Goal: Check status: Check status

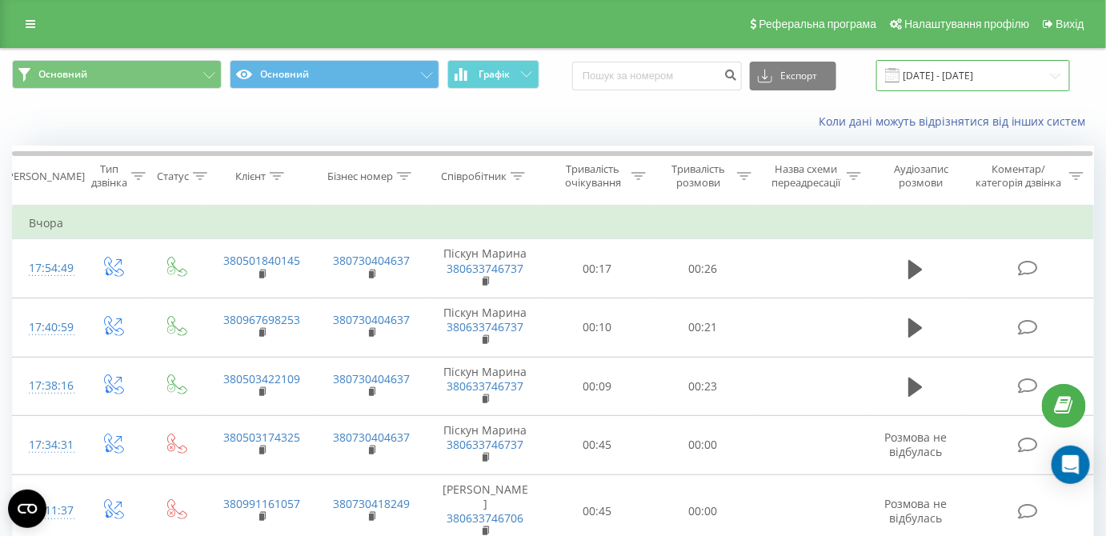
click at [986, 63] on input "18.09.2025 - 18.09.2025" at bounding box center [973, 75] width 194 height 31
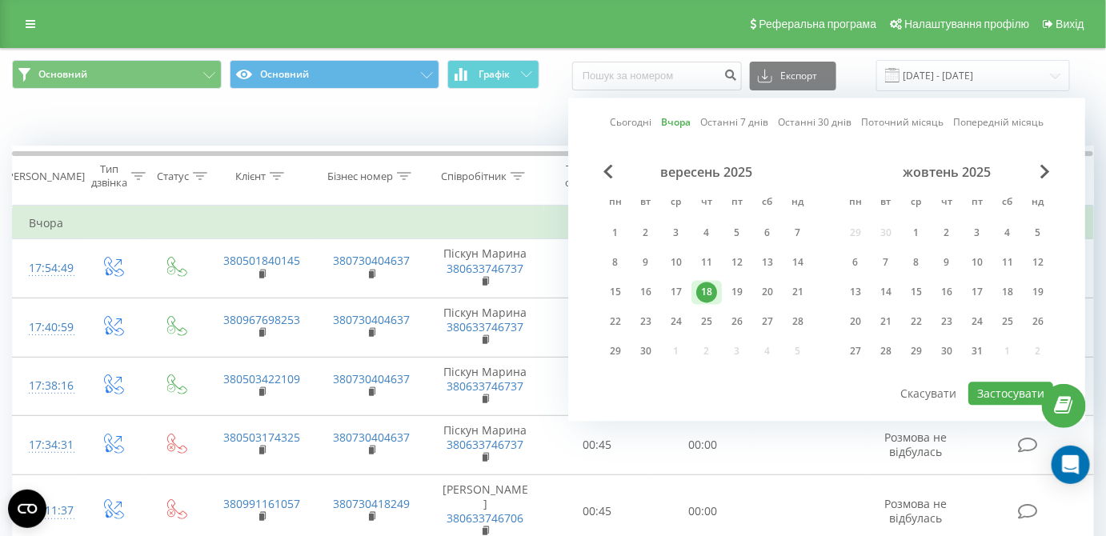
click at [642, 117] on link "Сьогодні" at bounding box center [631, 122] width 42 height 15
click at [1014, 389] on button "Застосувати" at bounding box center [1010, 394] width 85 height 23
type input "[DATE] - [DATE]"
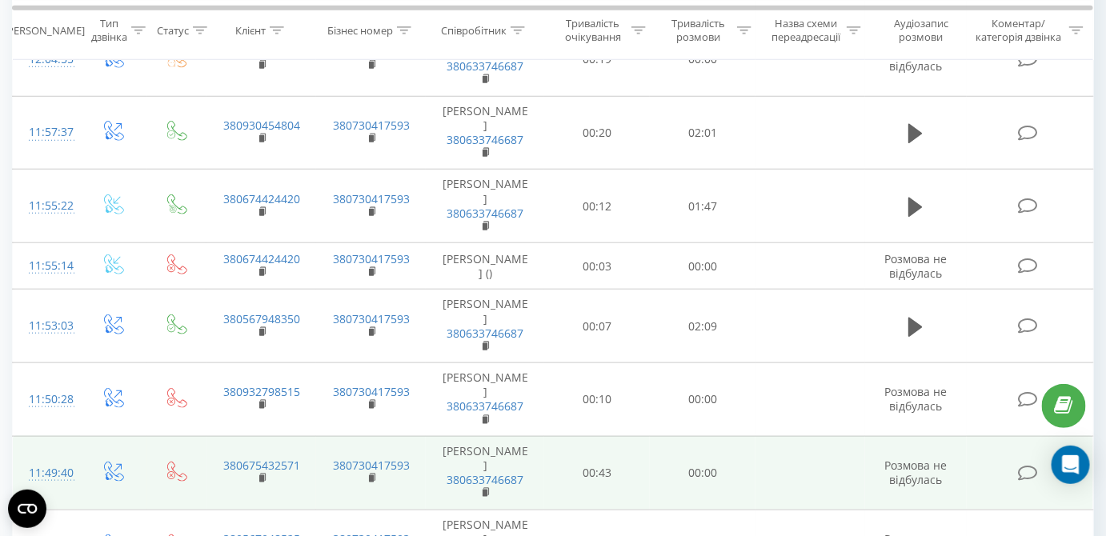
scroll to position [509, 0]
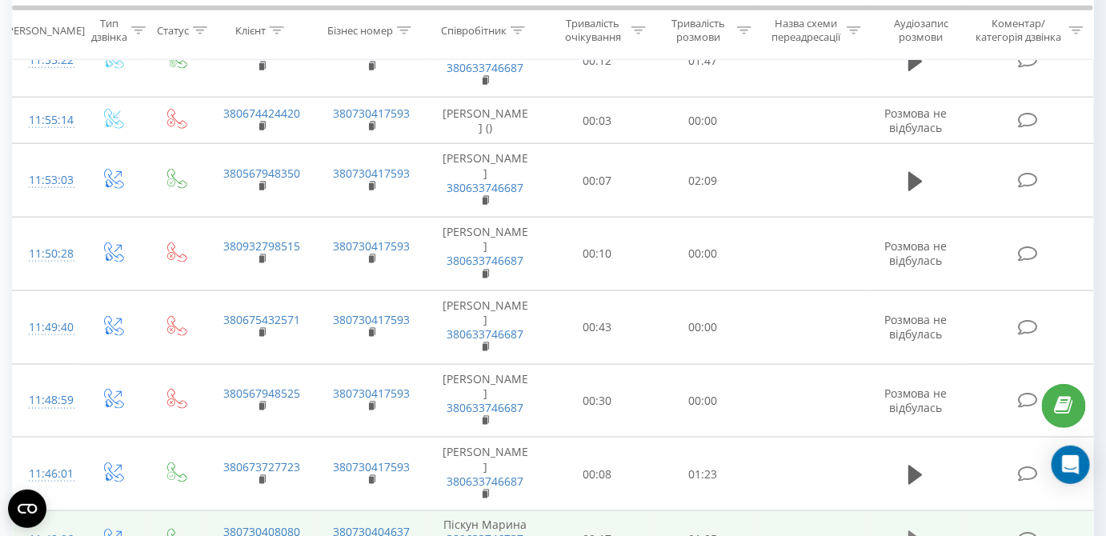
click at [915, 531] on icon at bounding box center [915, 540] width 14 height 19
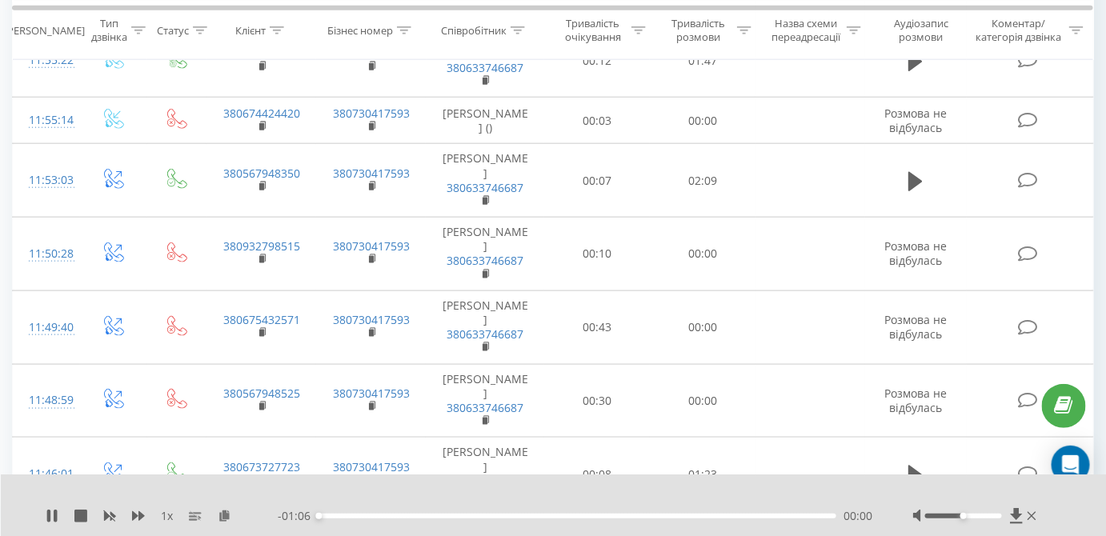
click at [911, 532] on icon at bounding box center [911, 541] width 5 height 18
click at [228, 517] on icon at bounding box center [225, 515] width 14 height 11
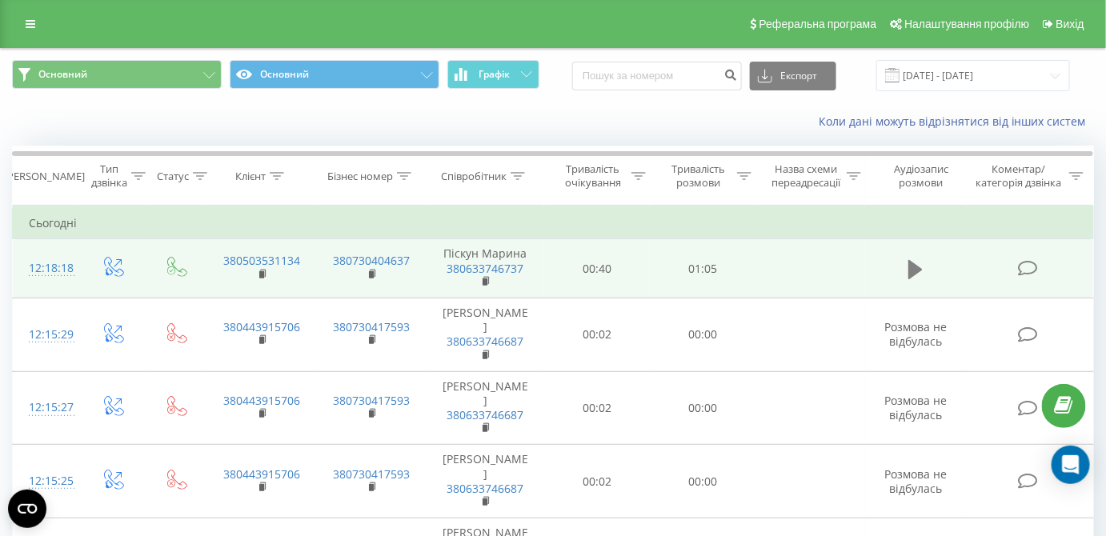
click at [918, 266] on icon at bounding box center [915, 268] width 14 height 19
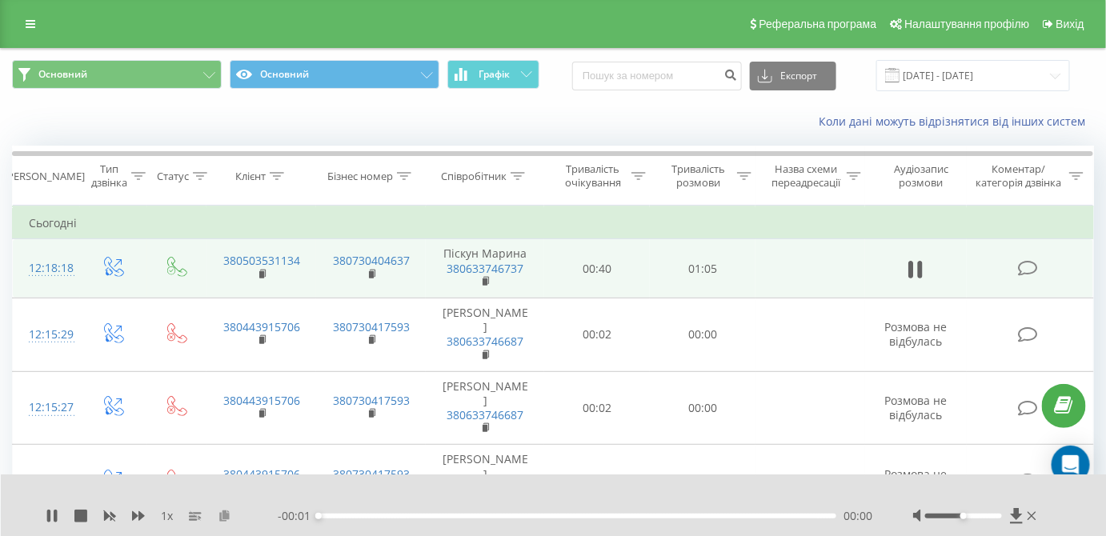
click at [223, 514] on icon at bounding box center [225, 515] width 14 height 11
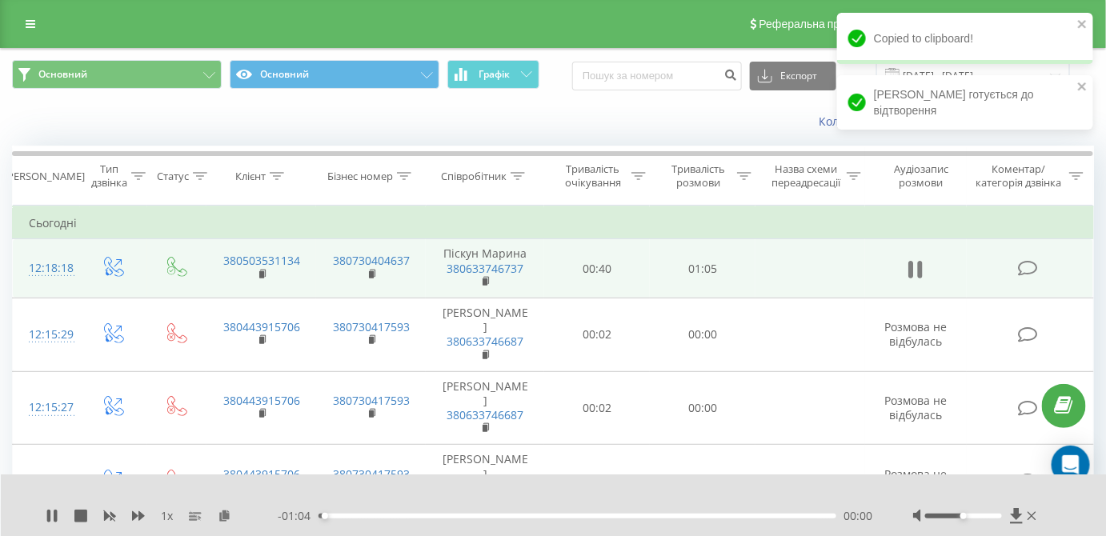
click at [917, 263] on icon at bounding box center [915, 270] width 14 height 22
